Goal: Task Accomplishment & Management: Manage account settings

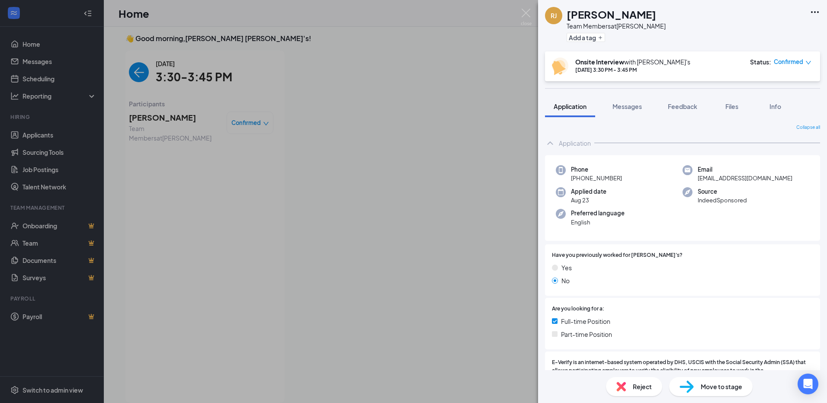
scroll to position [389, 0]
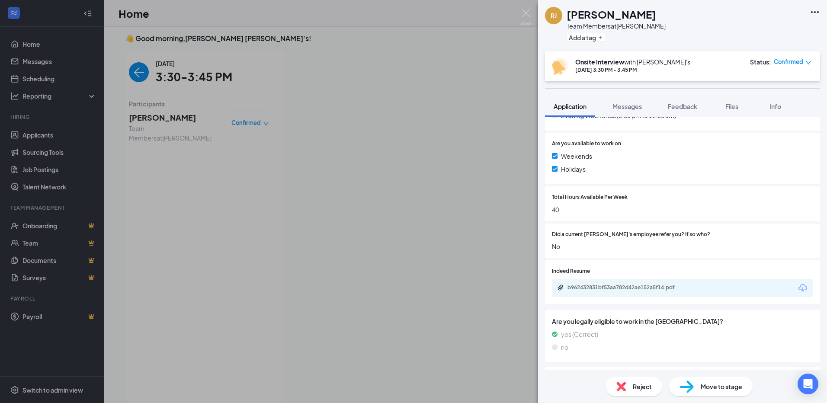
drag, startPoint x: 436, startPoint y: 192, endPoint x: 397, endPoint y: 245, distance: 65.5
click at [436, 192] on div "[PERSON_NAME] [PERSON_NAME] Team Members at [PERSON_NAME] Add a tag Onsite Inte…" at bounding box center [413, 201] width 827 height 403
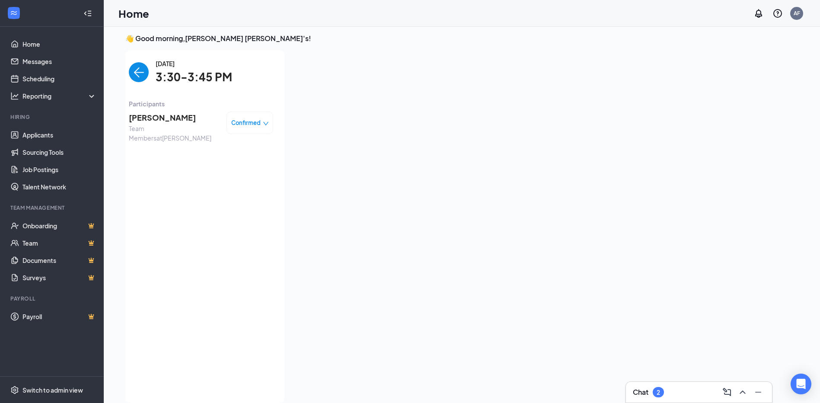
click at [152, 119] on span "[PERSON_NAME]" at bounding box center [174, 118] width 91 height 12
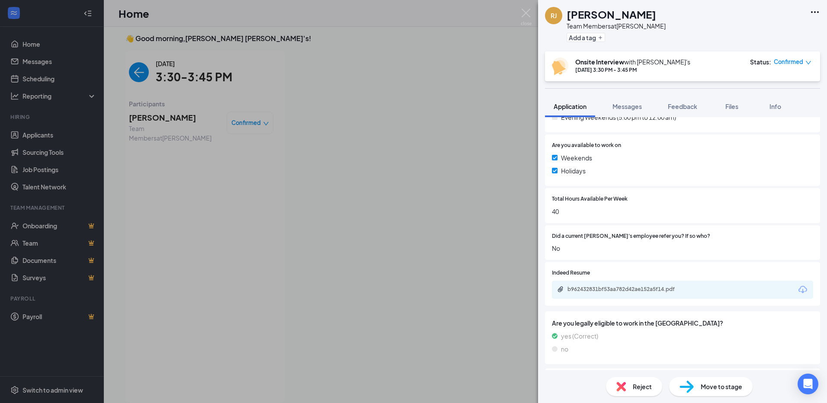
scroll to position [389, 0]
click at [689, 112] on button "Feedback" at bounding box center [682, 107] width 47 height 22
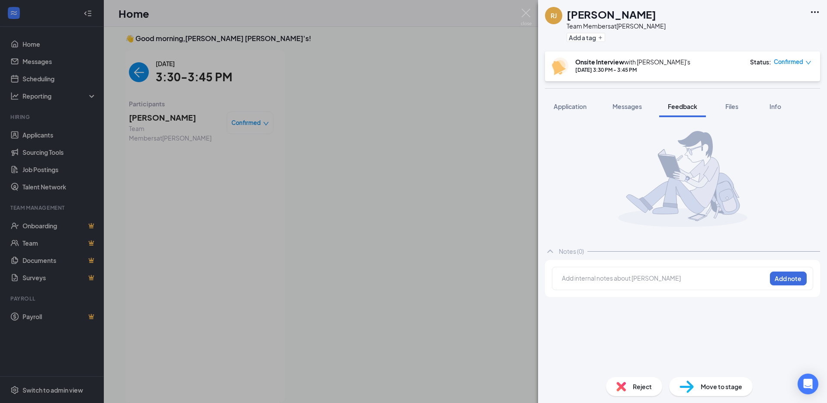
click at [600, 286] on div "Add internal notes about [PERSON_NAME] Add note" at bounding box center [682, 278] width 261 height 23
click at [597, 283] on div at bounding box center [664, 279] width 204 height 11
click at [802, 280] on button "Add note" at bounding box center [788, 279] width 37 height 14
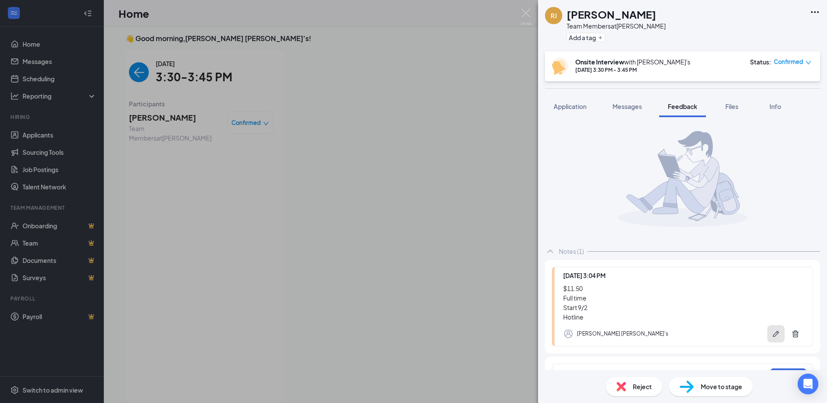
click at [767, 338] on button "button" at bounding box center [775, 333] width 17 height 17
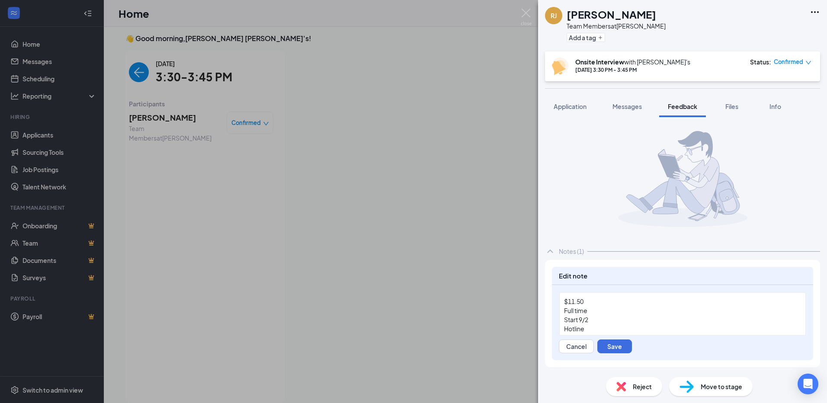
click at [604, 329] on div "Hotline" at bounding box center [682, 328] width 237 height 9
click at [570, 111] on button "Application" at bounding box center [570, 107] width 50 height 22
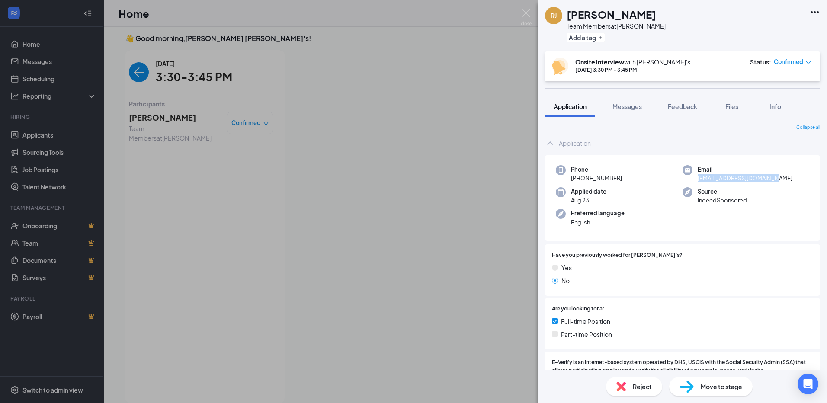
drag, startPoint x: 695, startPoint y: 178, endPoint x: 767, endPoint y: 177, distance: 71.8
click at [767, 177] on span "[EMAIL_ADDRESS][DOMAIN_NAME]" at bounding box center [744, 178] width 95 height 9
drag, startPoint x: 767, startPoint y: 177, endPoint x: 762, endPoint y: 177, distance: 4.3
copy span "[EMAIL_ADDRESS][DOMAIN_NAME]"
click at [740, 113] on button "Files" at bounding box center [731, 107] width 35 height 22
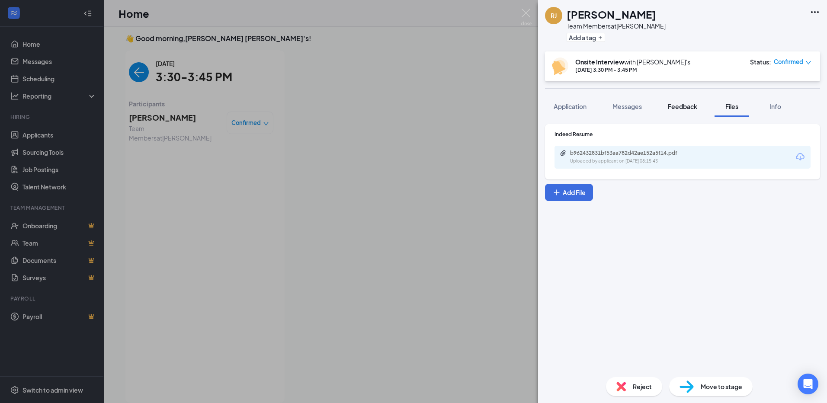
click at [701, 112] on button "Feedback" at bounding box center [682, 107] width 47 height 22
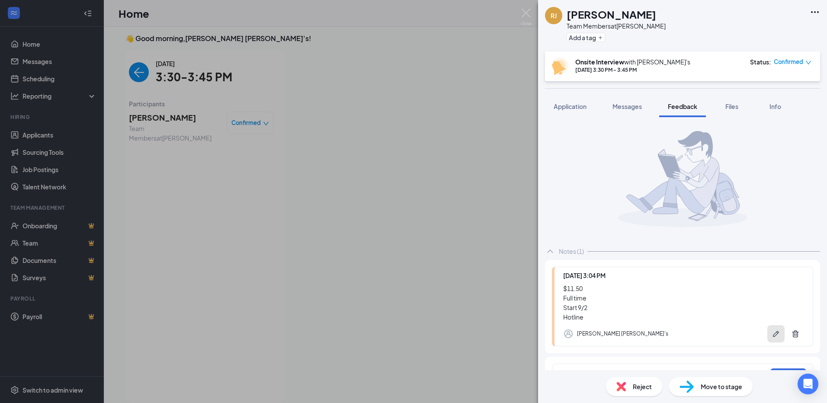
click at [771, 338] on icon "Pen" at bounding box center [775, 333] width 9 height 9
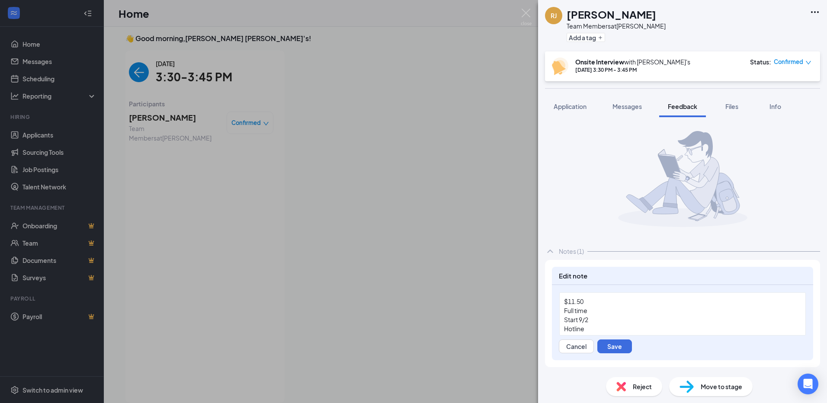
click at [607, 329] on div "Hotline" at bounding box center [682, 328] width 237 height 9
click at [737, 109] on span "Files" at bounding box center [731, 106] width 13 height 8
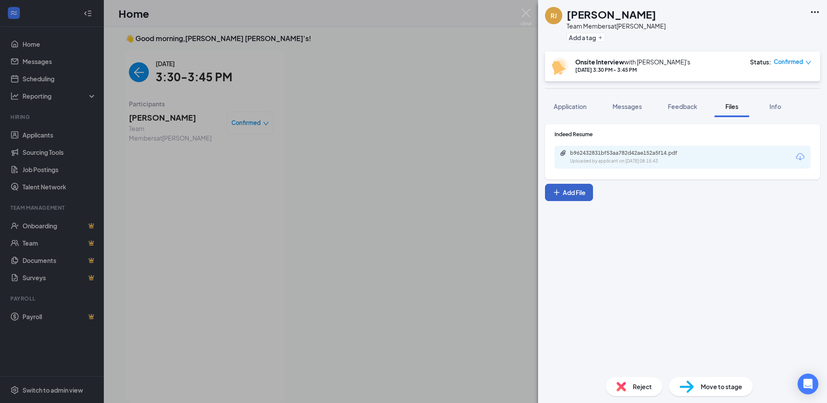
click at [589, 192] on button "Add File" at bounding box center [569, 192] width 48 height 17
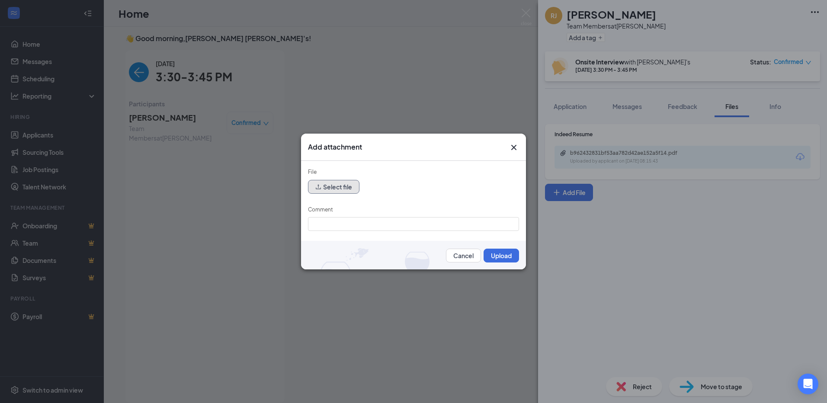
click at [336, 191] on button "Select file" at bounding box center [333, 187] width 51 height 14
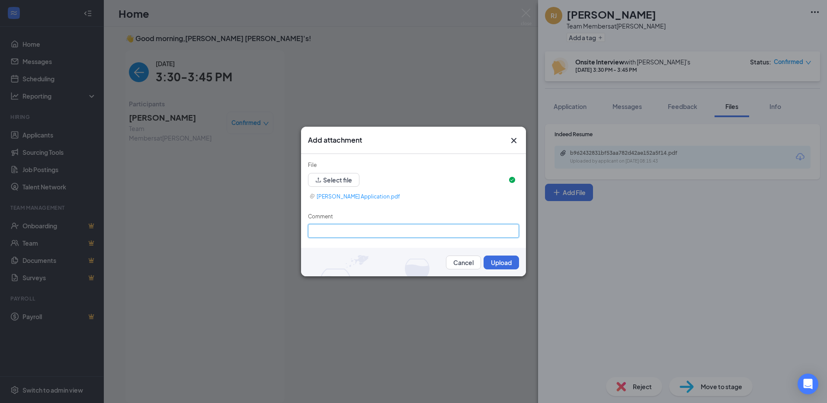
click at [414, 231] on input "Comment" at bounding box center [413, 231] width 211 height 14
type input "Application"
click at [499, 263] on button "Upload" at bounding box center [500, 263] width 35 height 14
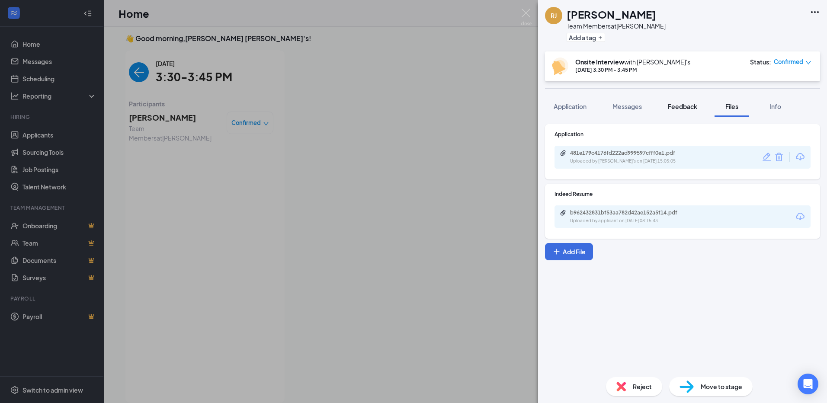
click at [681, 104] on span "Feedback" at bounding box center [682, 106] width 29 height 8
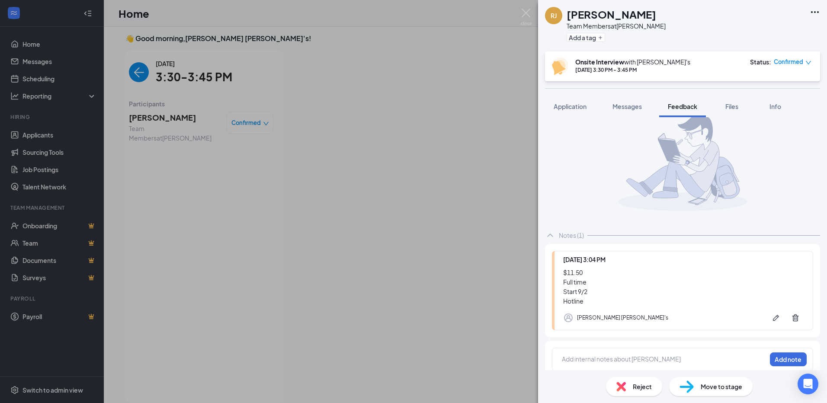
scroll to position [24, 0]
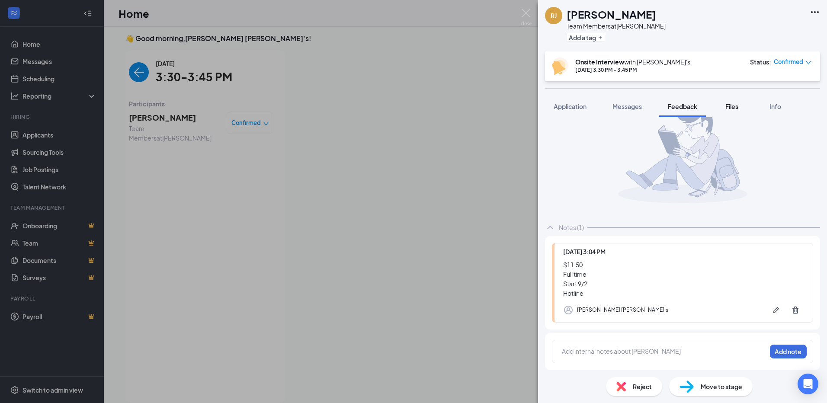
click at [728, 104] on span "Files" at bounding box center [731, 106] width 13 height 8
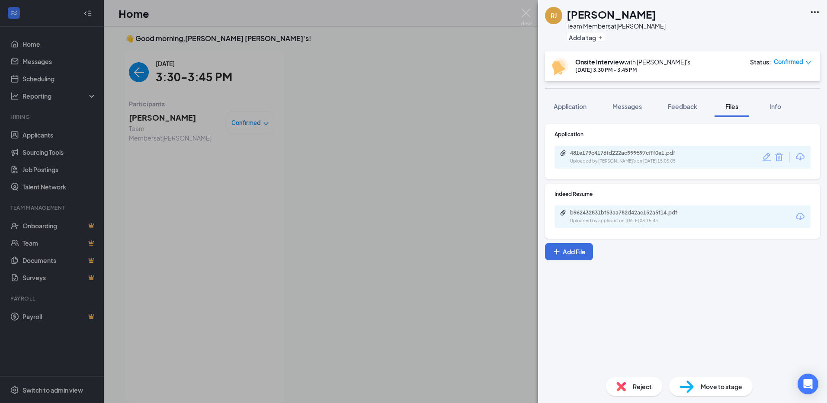
click at [682, 388] on img at bounding box center [686, 386] width 14 height 13
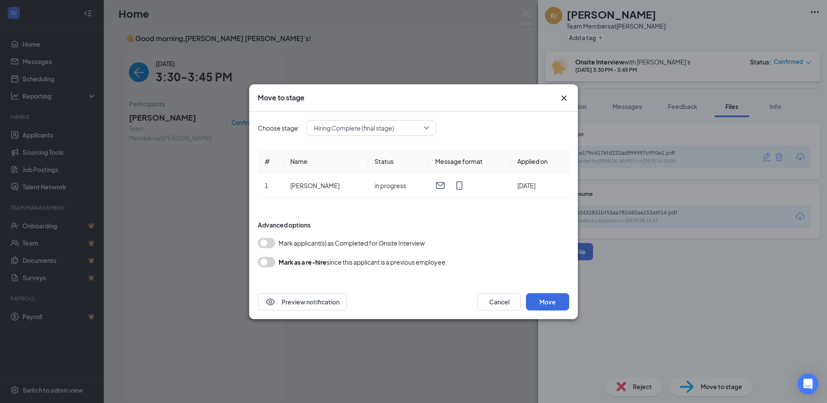
click at [406, 134] on span "Hiring Complete (final stage)" at bounding box center [367, 127] width 107 height 13
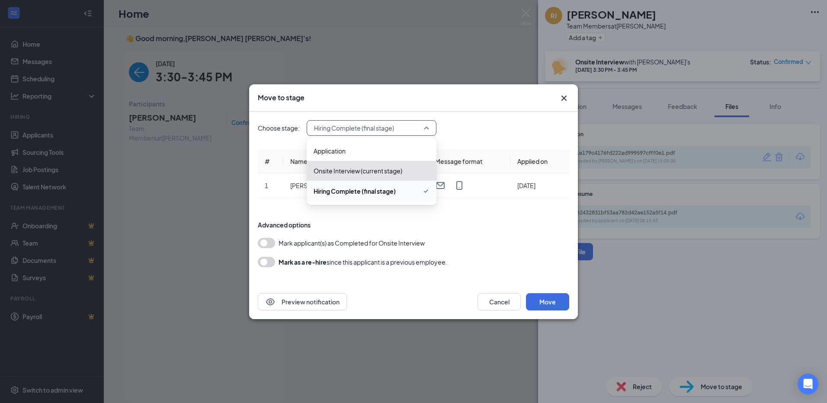
click at [408, 193] on span "Hiring Complete (final stage)" at bounding box center [371, 191] width 116 height 10
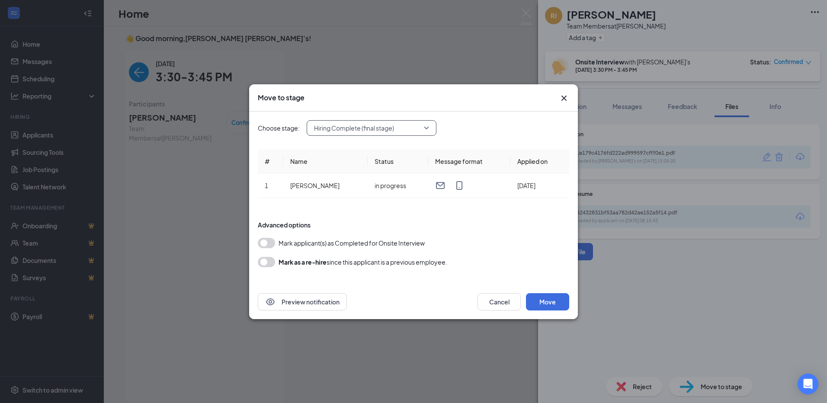
click at [552, 311] on div "Preview notification Cancel Move" at bounding box center [413, 301] width 329 height 35
click at [555, 297] on button "Move" at bounding box center [547, 301] width 43 height 17
